Goal: Obtain resource: Obtain resource

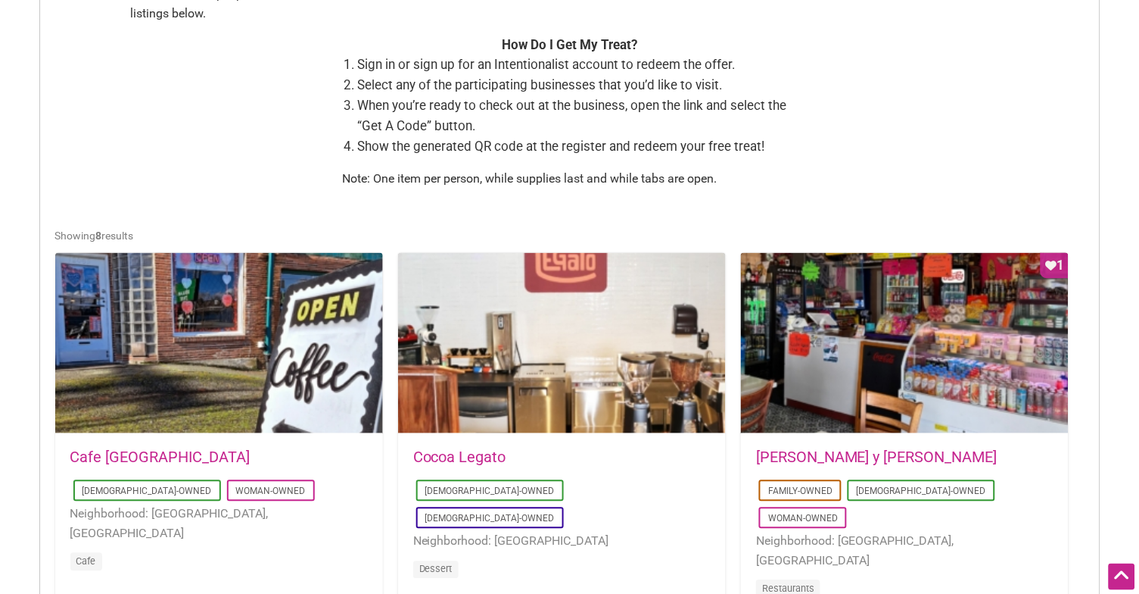
scroll to position [587, 0]
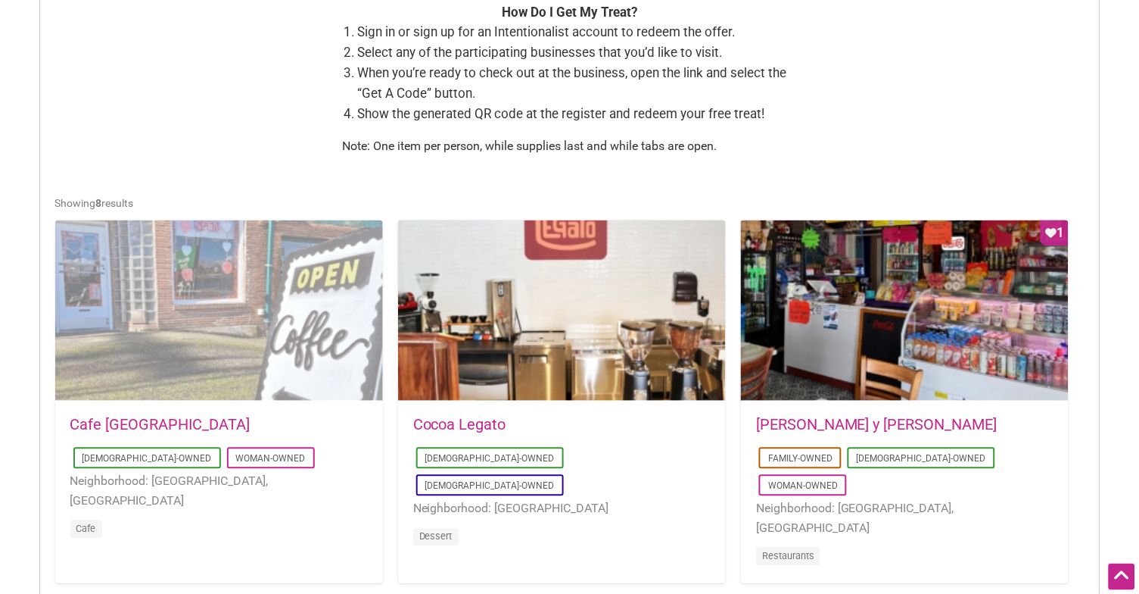
click at [285, 322] on div at bounding box center [219, 311] width 328 height 182
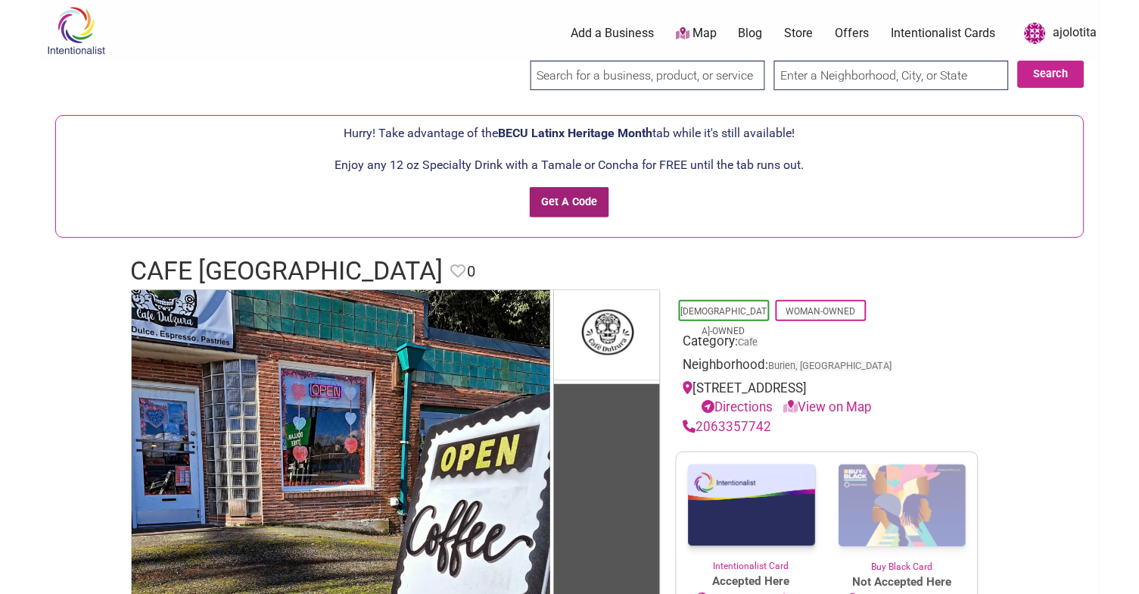
click at [578, 206] on input "Get A Code" at bounding box center [569, 202] width 79 height 31
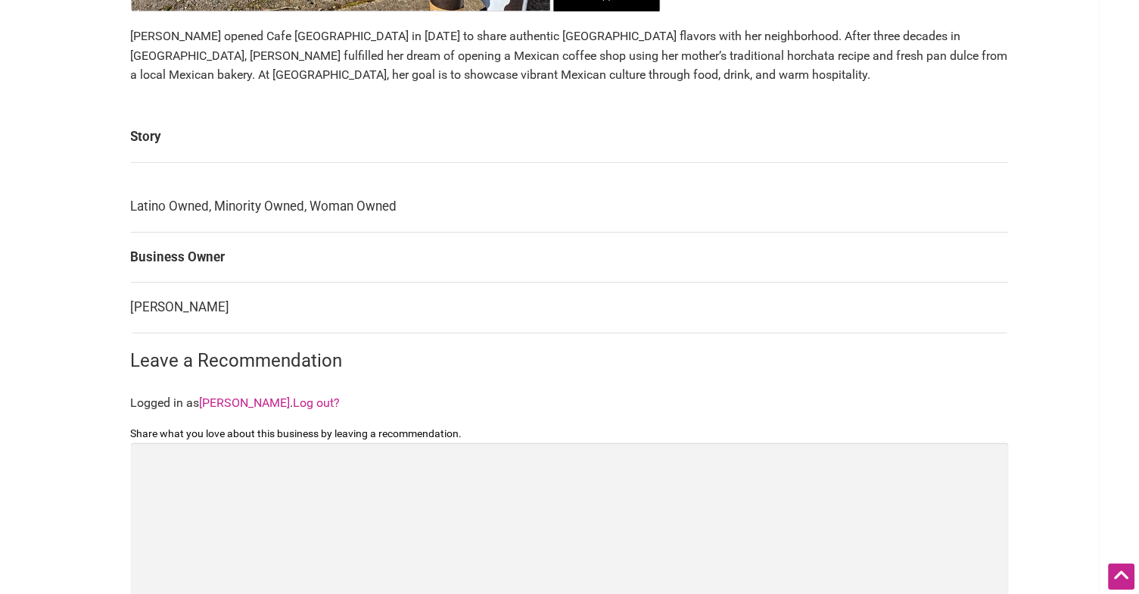
scroll to position [1066, 0]
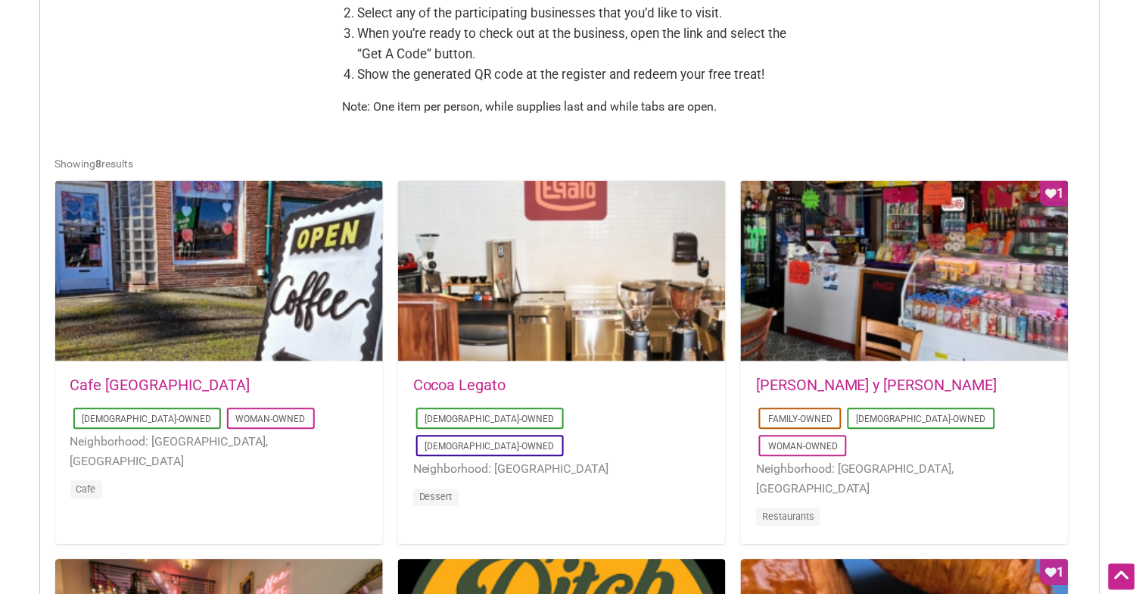
scroll to position [631, 0]
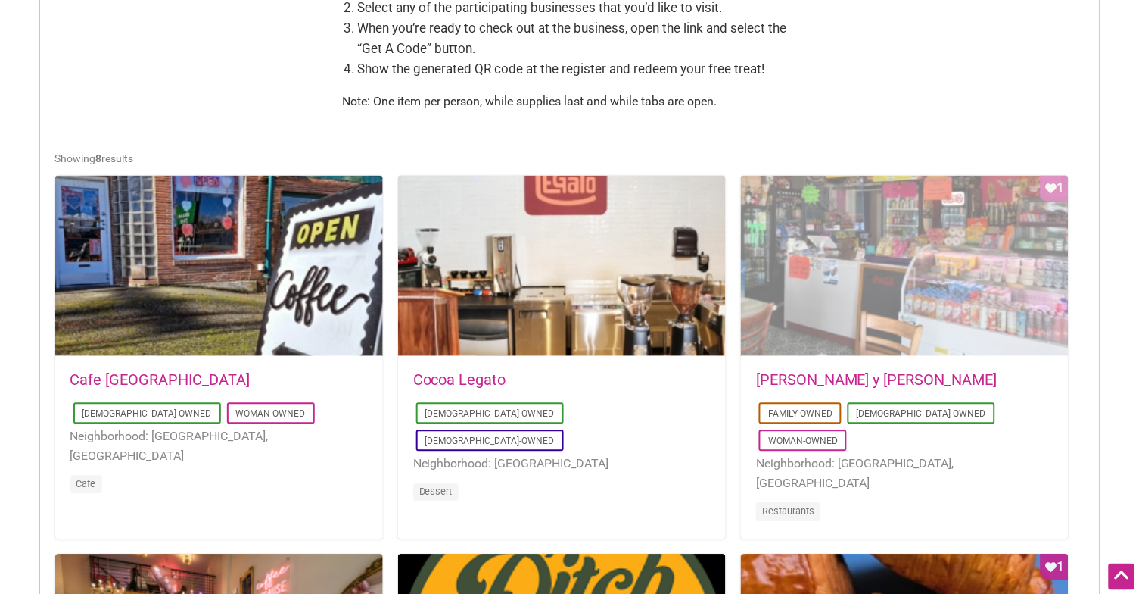
click at [945, 255] on div "Favorite Count 1" at bounding box center [905, 267] width 328 height 182
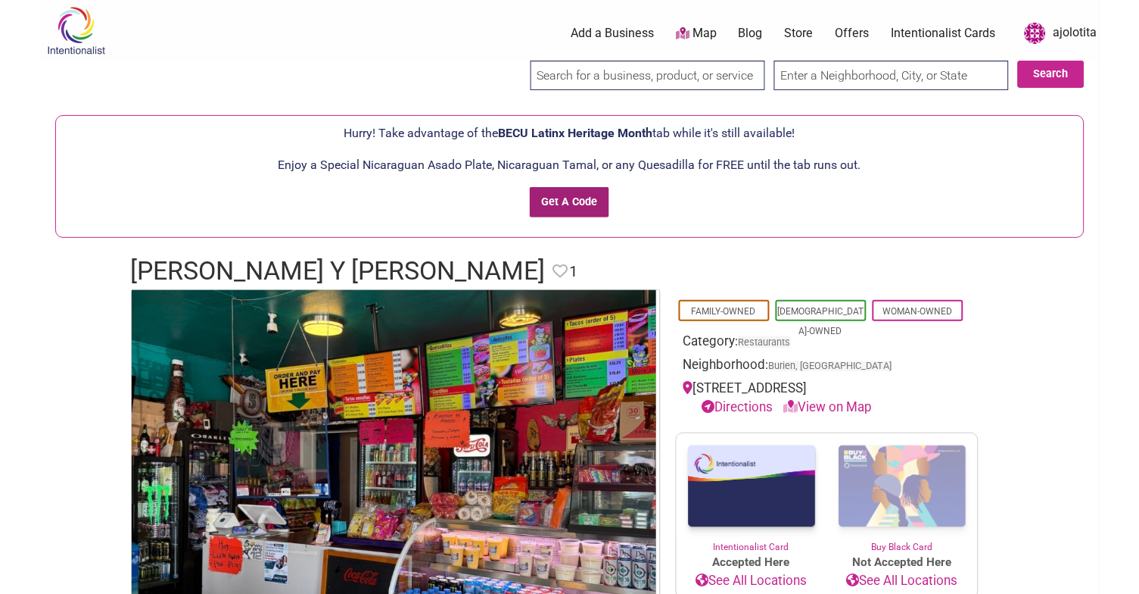
click at [581, 202] on input "Get A Code" at bounding box center [569, 202] width 79 height 31
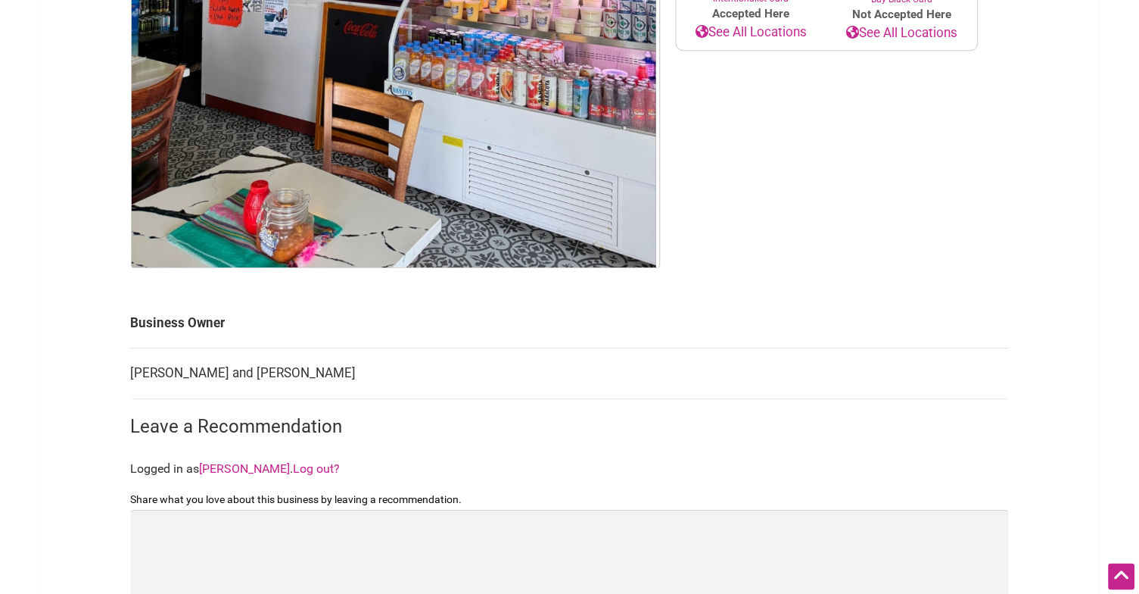
scroll to position [948, 0]
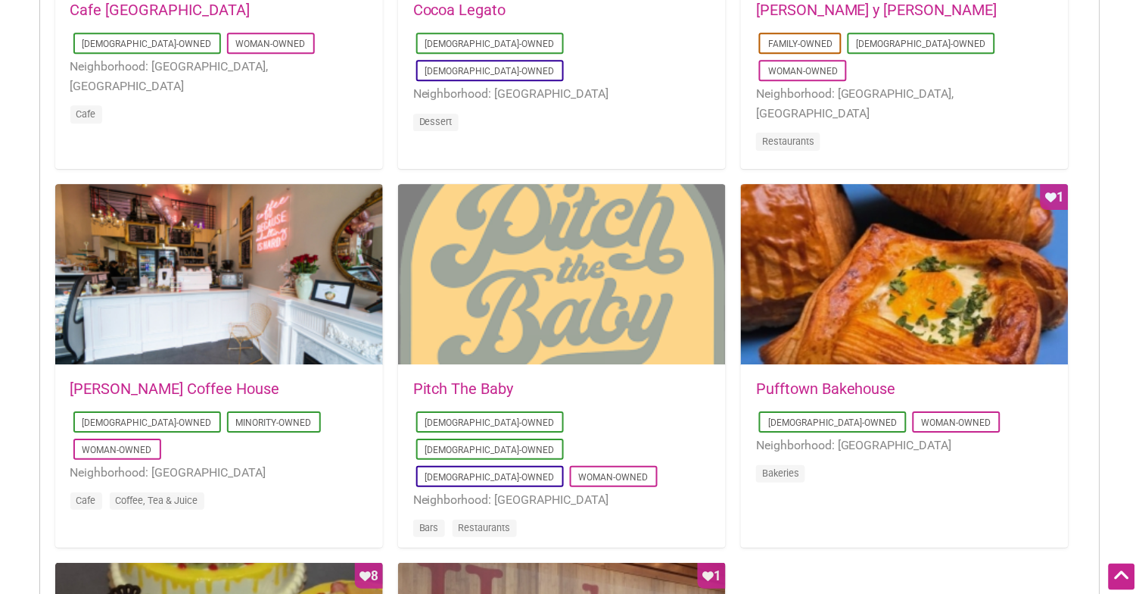
scroll to position [1045, 0]
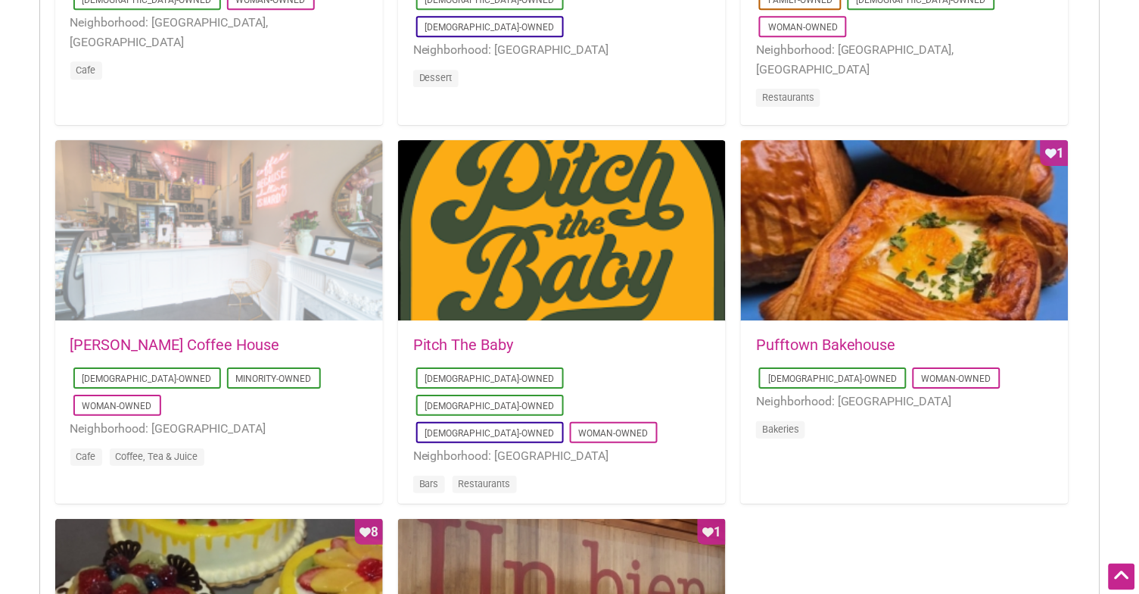
click at [278, 170] on div at bounding box center [219, 231] width 328 height 182
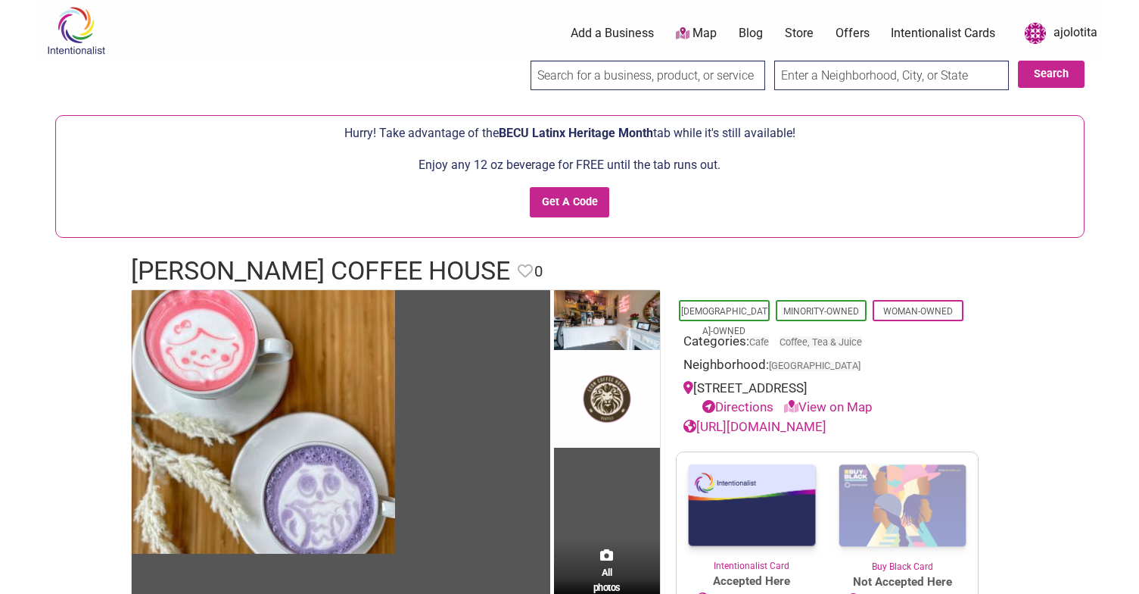
scroll to position [39, 0]
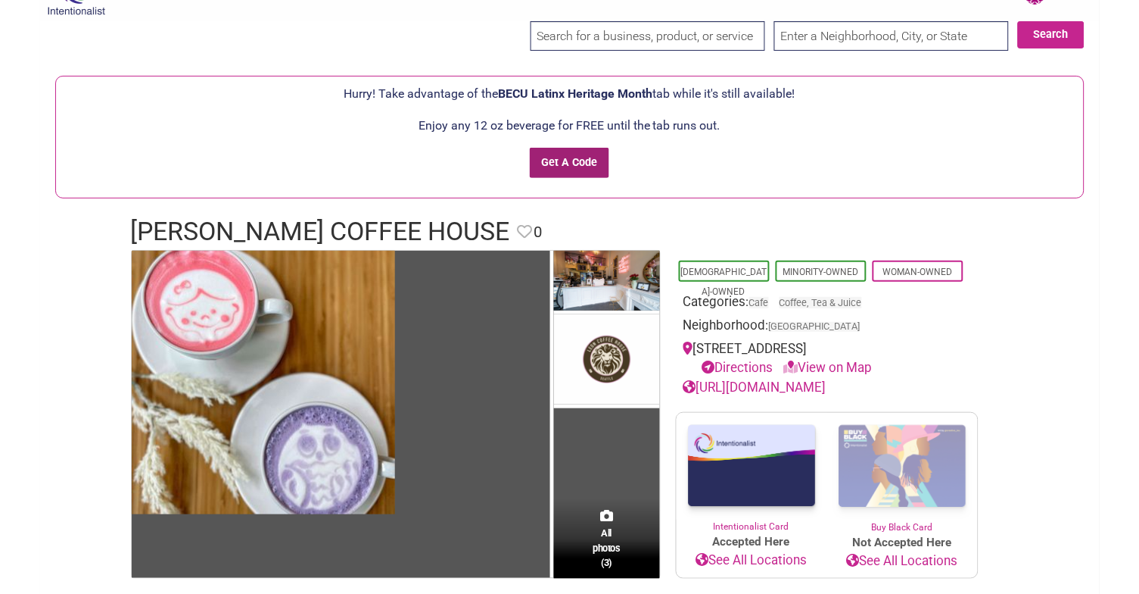
click at [572, 163] on input "Get A Code" at bounding box center [569, 163] width 79 height 31
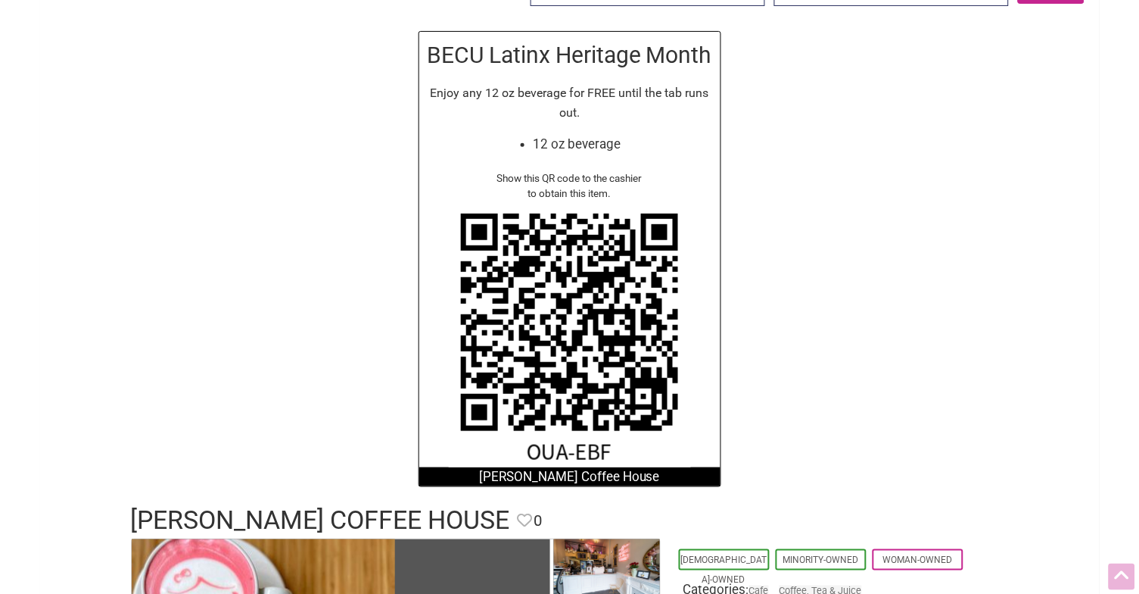
scroll to position [87, 0]
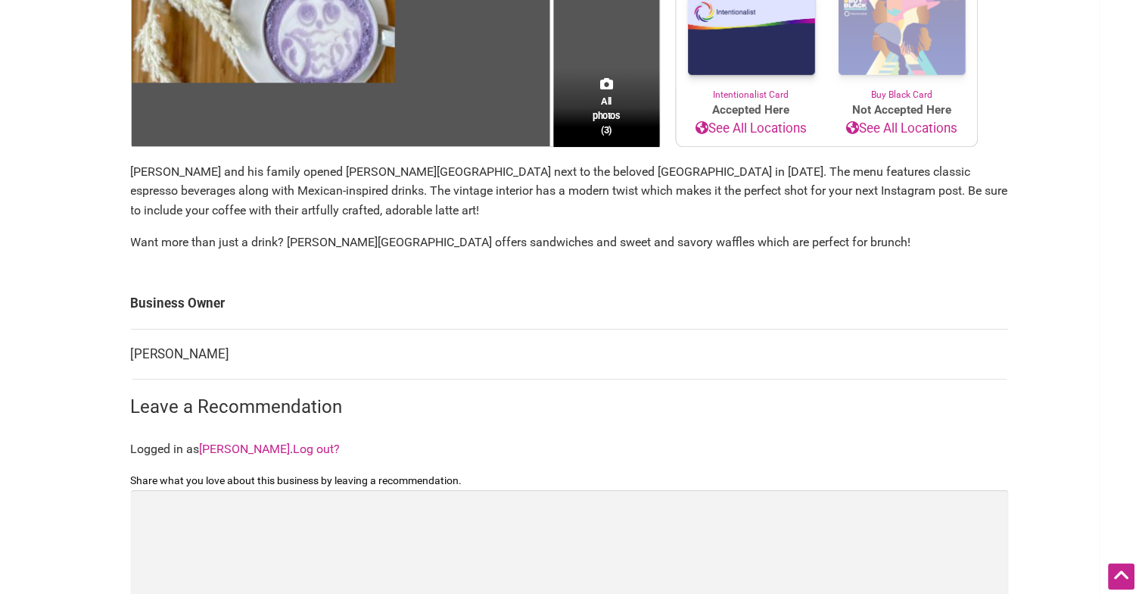
scroll to position [805, 0]
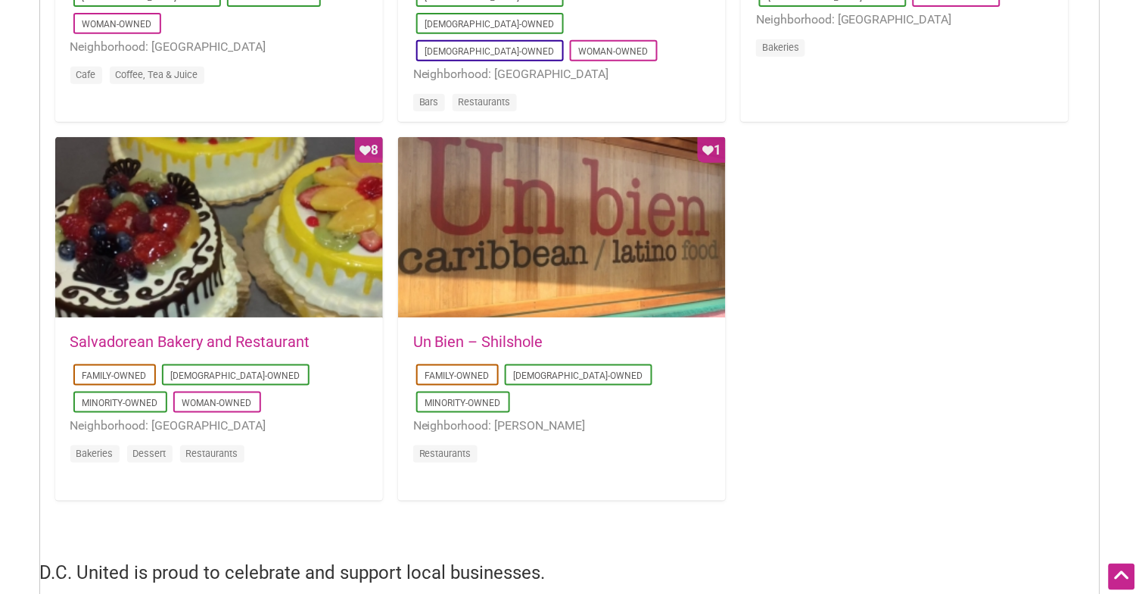
scroll to position [1430, 0]
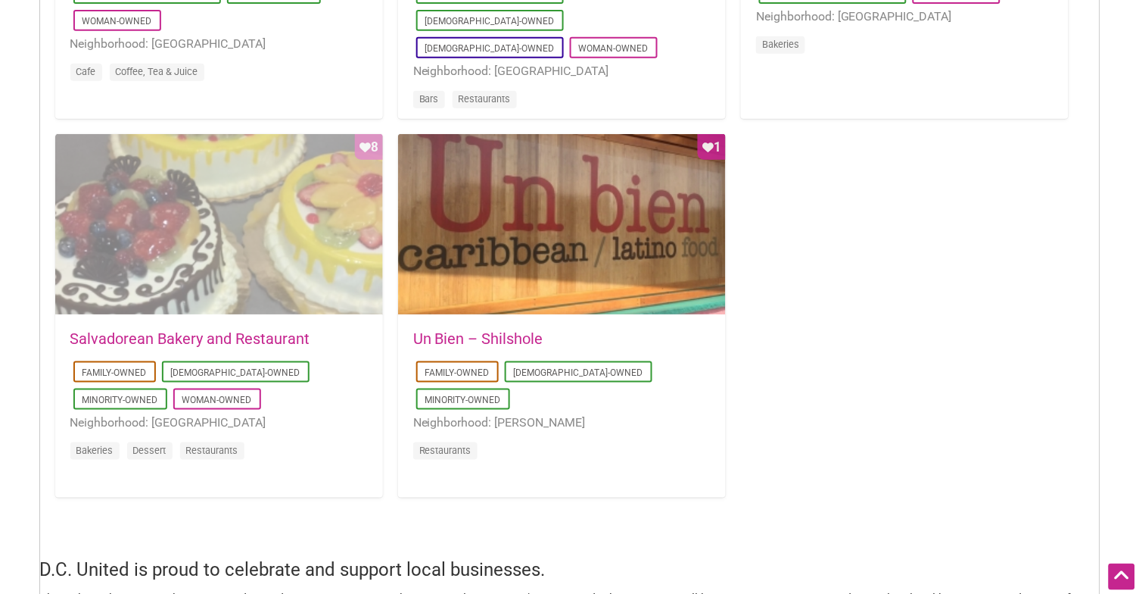
click at [229, 235] on div "Favorite Count 8" at bounding box center [219, 225] width 328 height 182
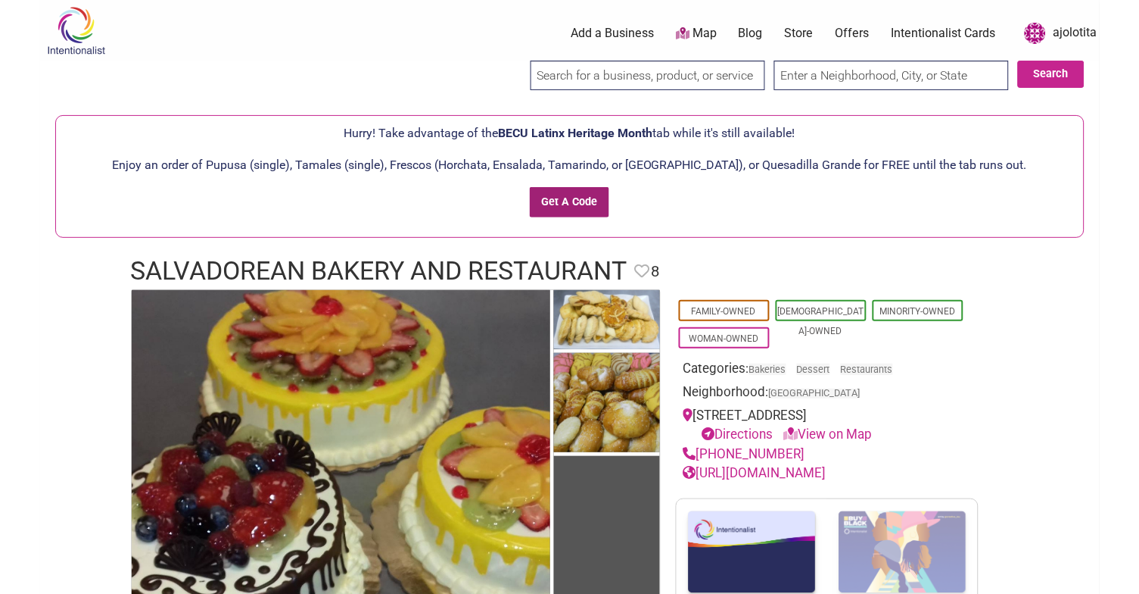
click at [578, 195] on input "Get A Code" at bounding box center [569, 202] width 79 height 31
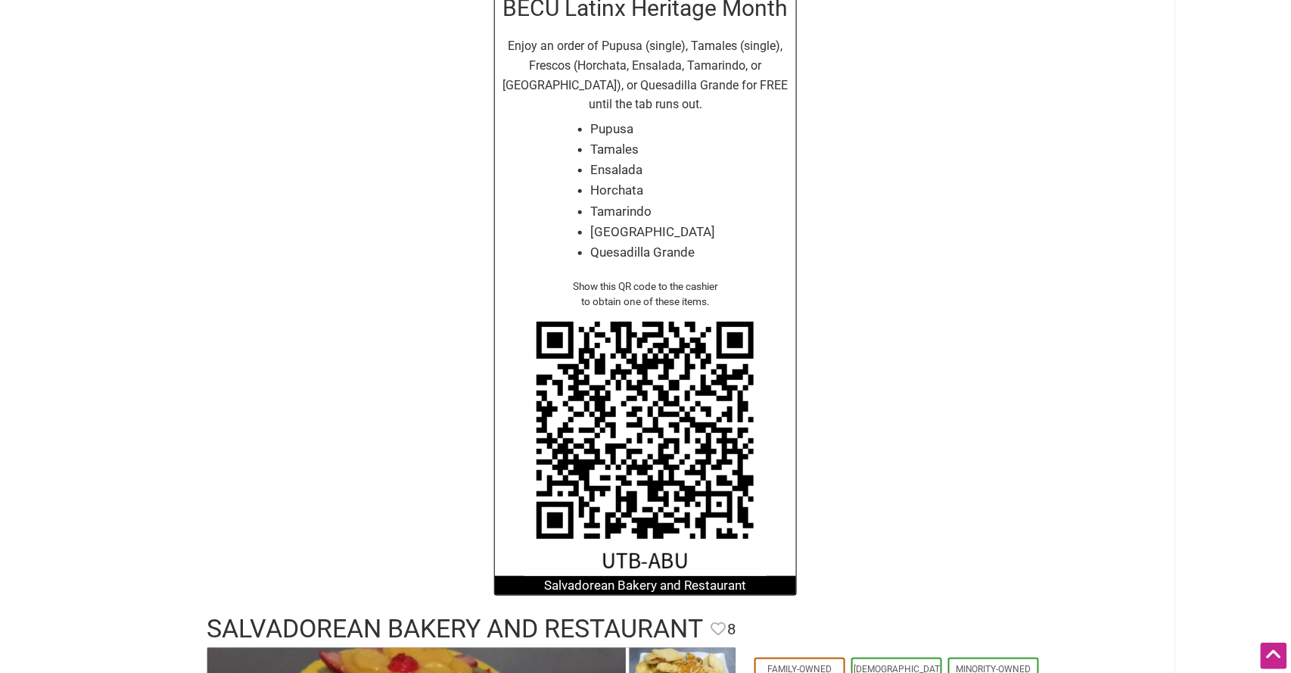
scroll to position [136, 0]
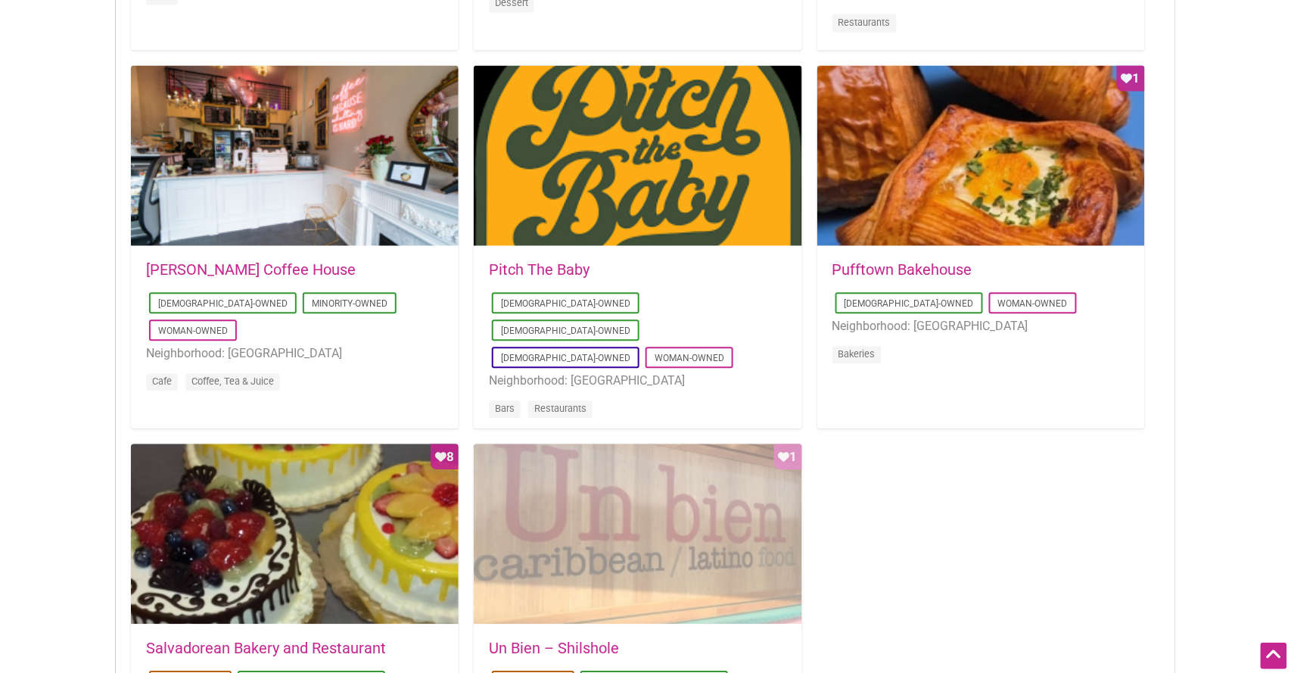
scroll to position [1170, 0]
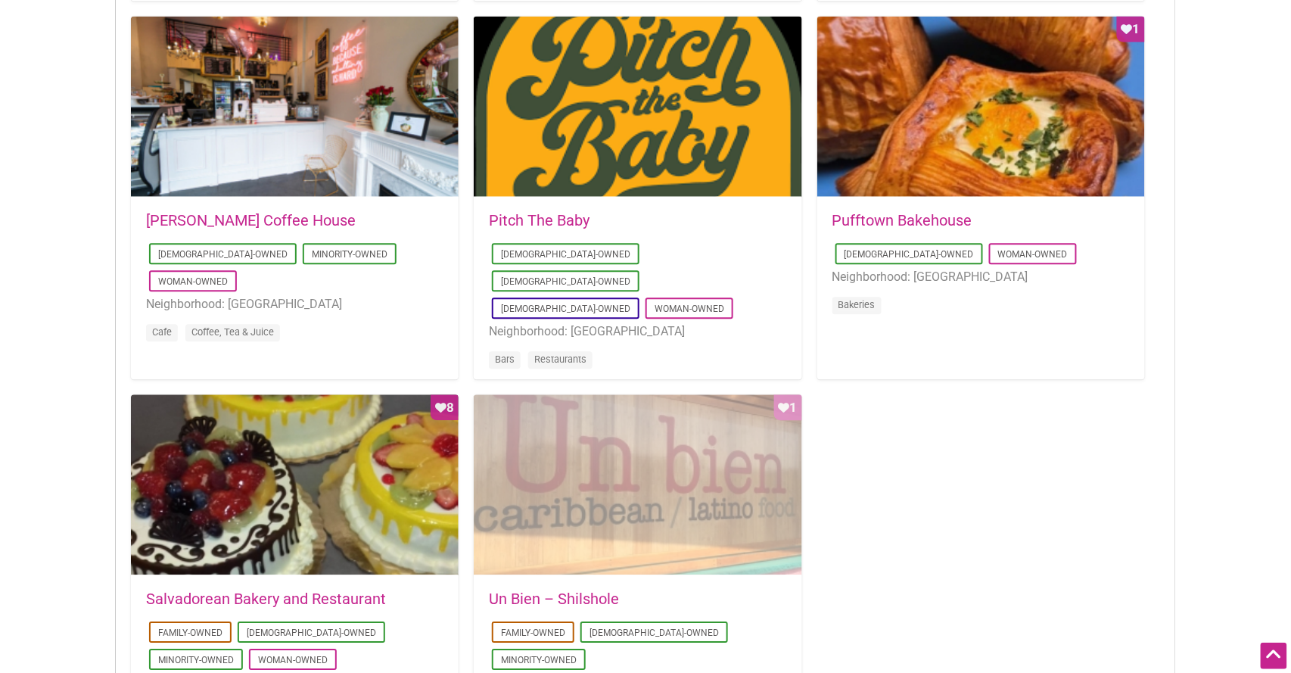
click at [686, 447] on div "Favorite Count 1" at bounding box center [638, 485] width 328 height 182
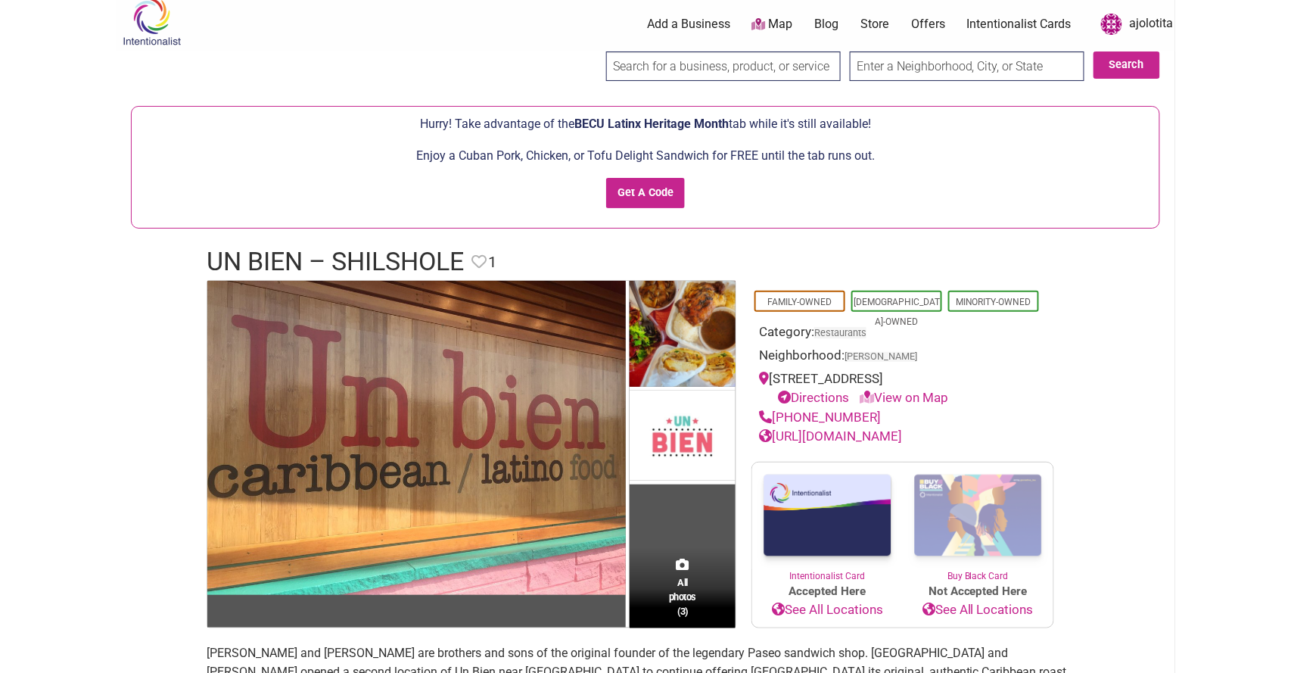
scroll to position [9, 0]
click at [921, 397] on link "View on Map" at bounding box center [904, 397] width 89 height 15
click at [930, 395] on link "View on Map" at bounding box center [904, 397] width 89 height 15
click at [870, 397] on icon at bounding box center [867, 397] width 14 height 13
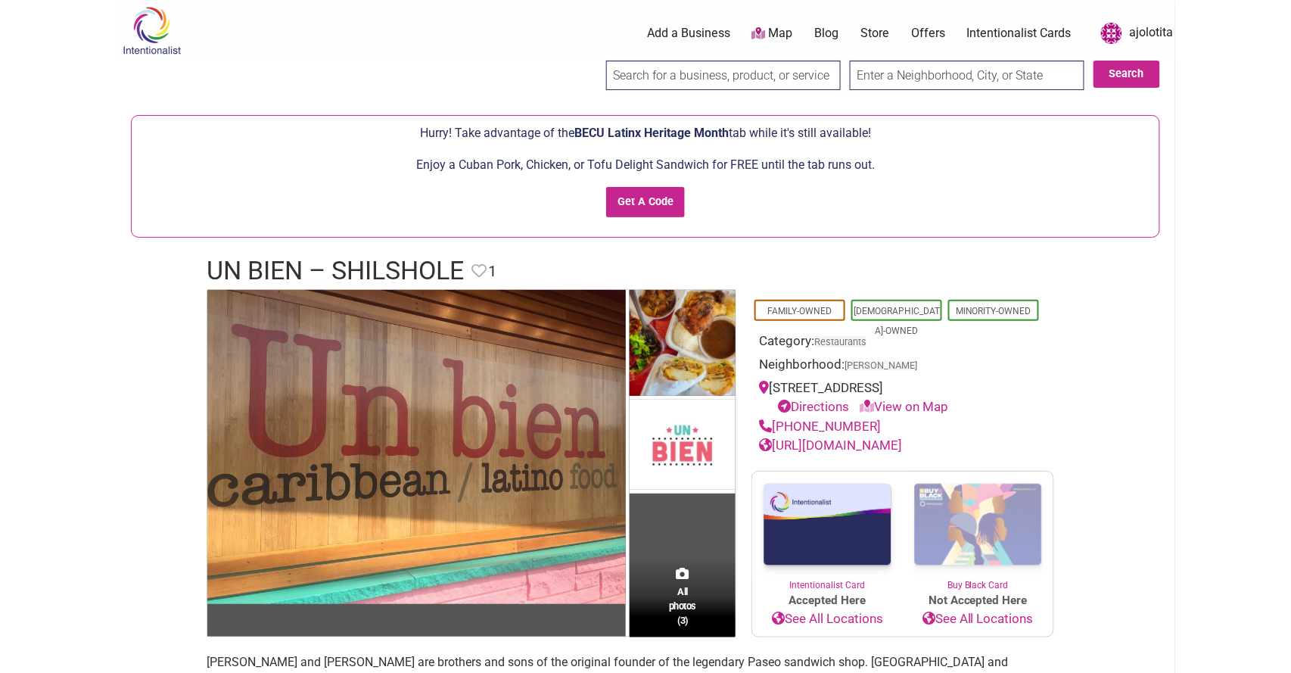
scroll to position [0, 0]
drag, startPoint x: 982, startPoint y: 112, endPoint x: 996, endPoint y: 111, distance: 14.5
click at [996, 111] on div "Hurry! Take advantage of the BECU Latinx Heritage Month tab while it's still av…" at bounding box center [646, 176] width 1060 height 153
click at [892, 406] on link "View on Map" at bounding box center [904, 406] width 89 height 15
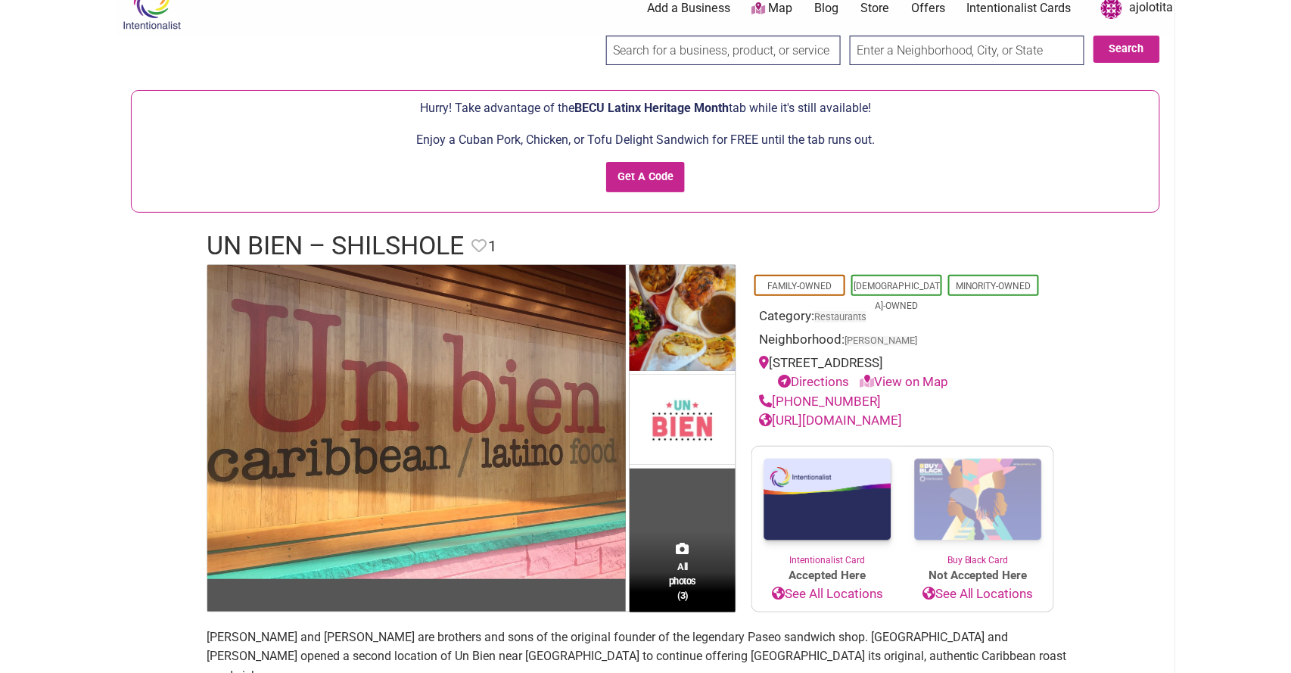
scroll to position [30, 0]
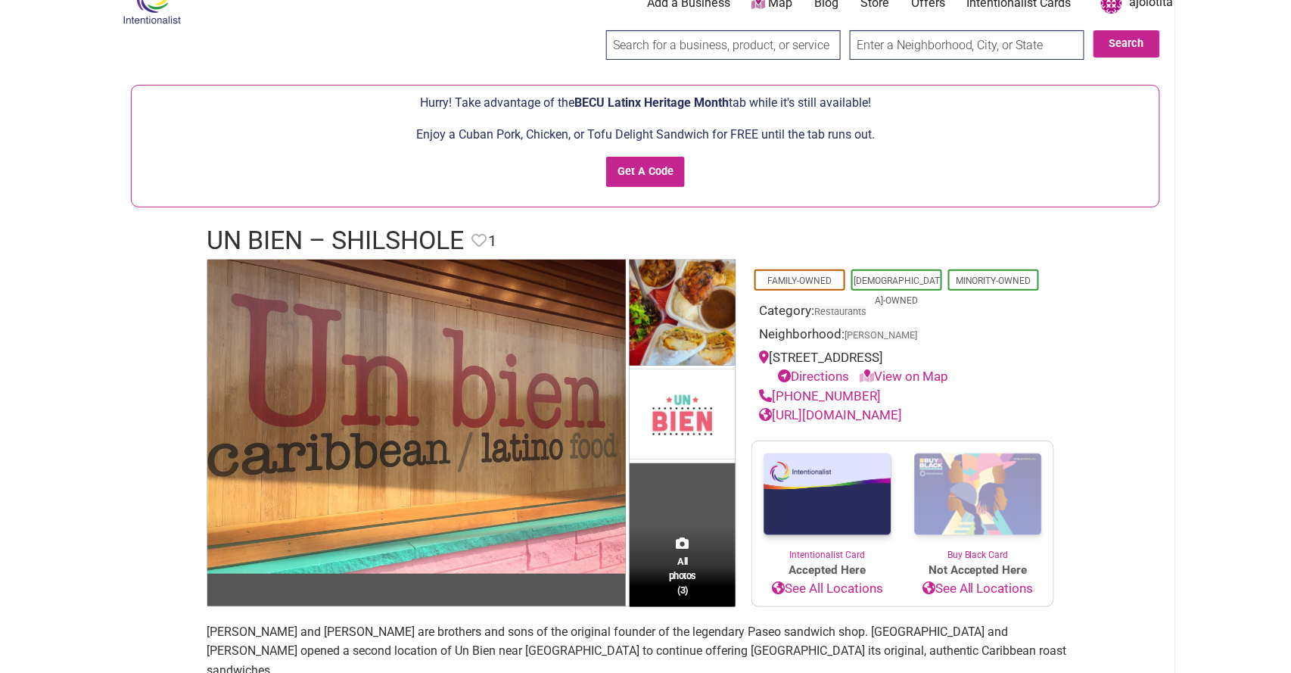
click at [827, 370] on link "Directions" at bounding box center [813, 376] width 71 height 15
click at [665, 168] on input "Get A Code" at bounding box center [645, 172] width 79 height 31
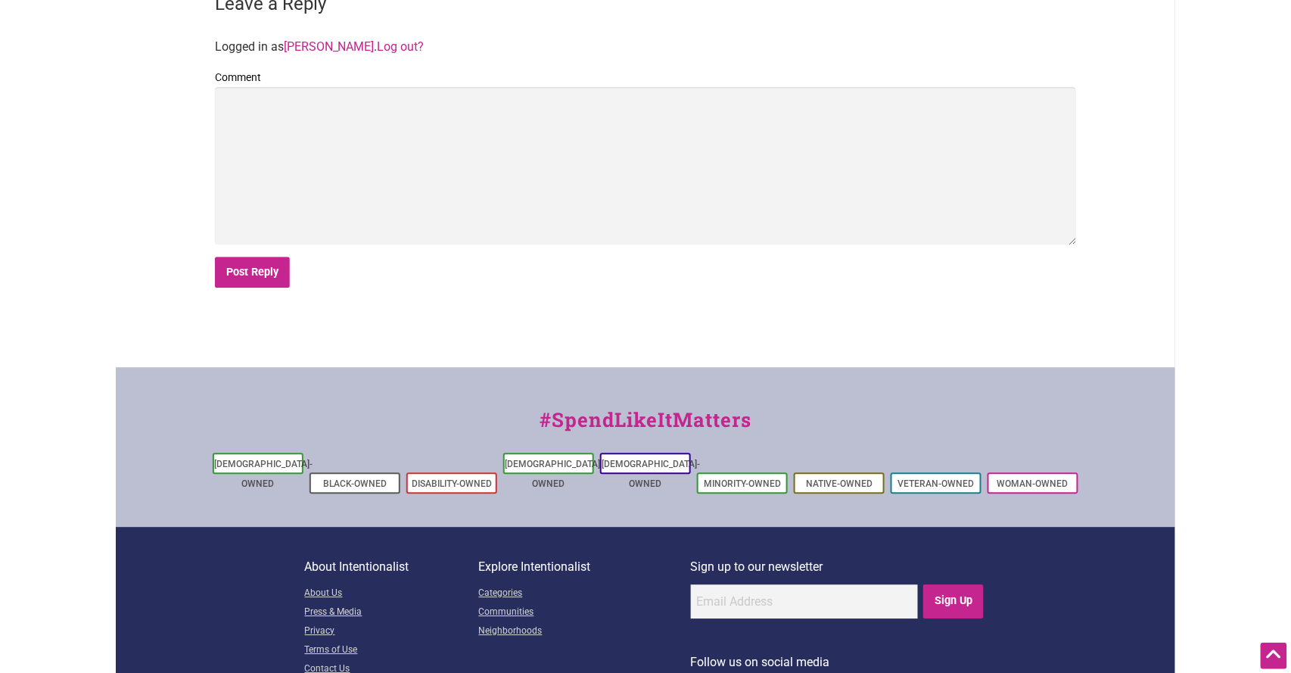
scroll to position [3102, 0]
